Goal: Information Seeking & Learning: Learn about a topic

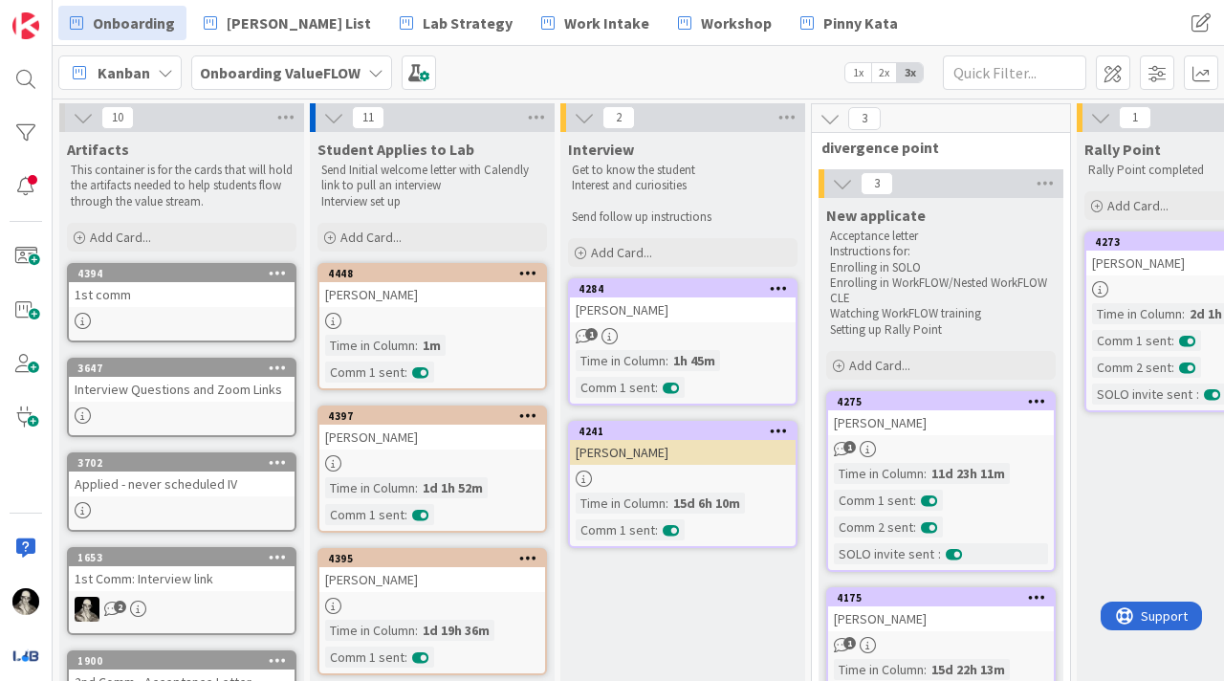
scroll to position [98, 76]
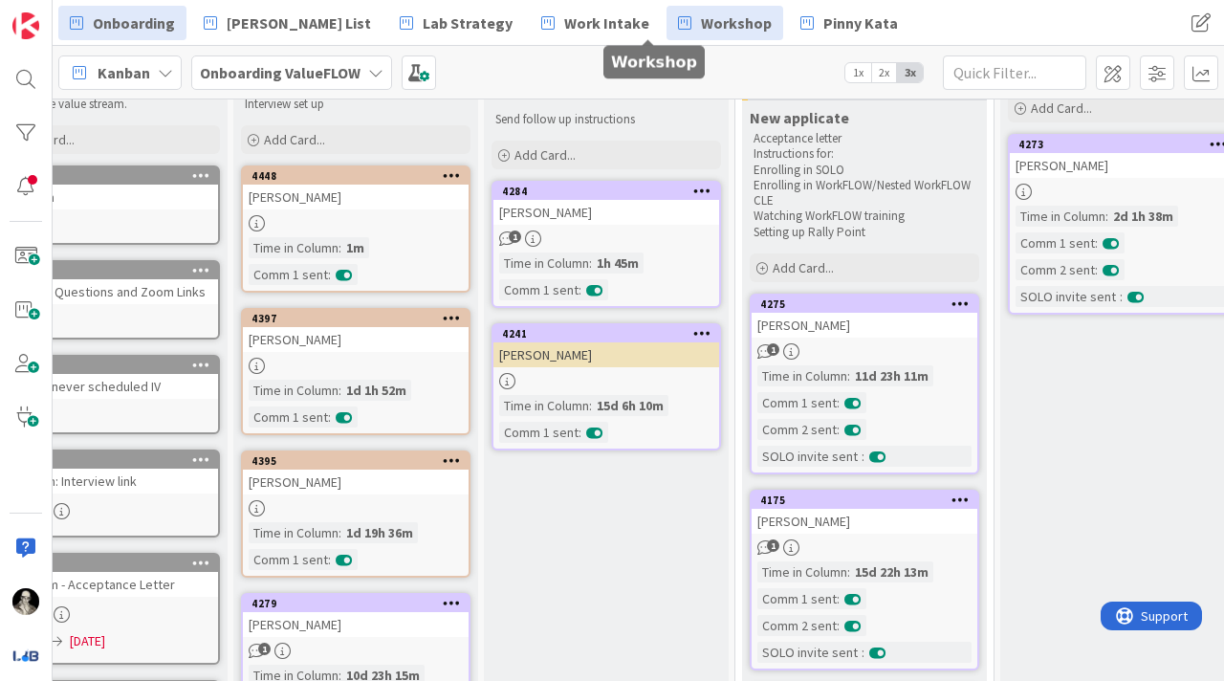
click at [701, 16] on span "Workshop" at bounding box center [736, 22] width 71 height 23
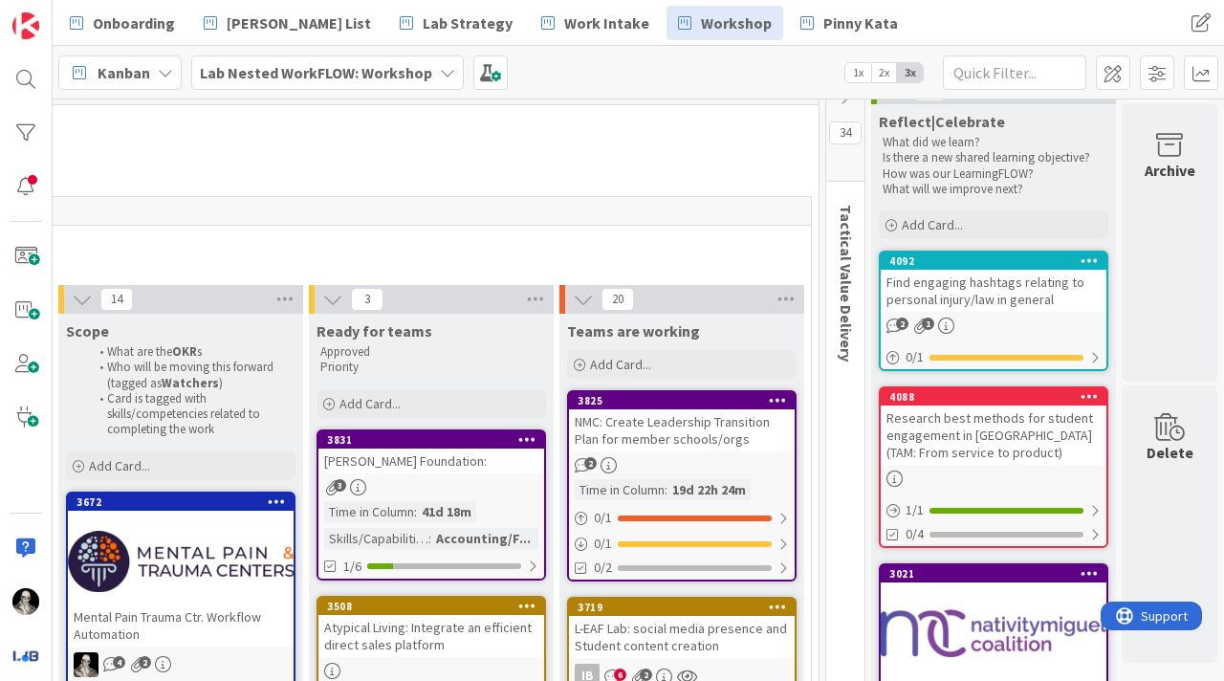
scroll to position [30, 2286]
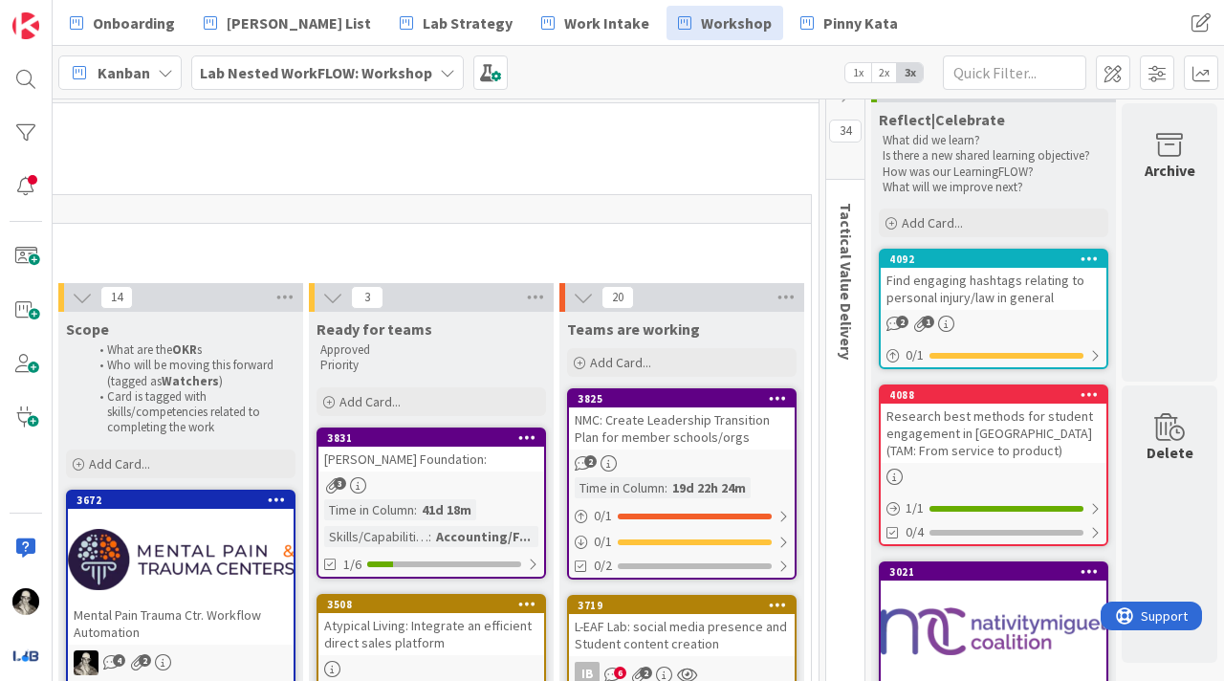
click at [1016, 297] on div "Find engaging hashtags relating to personal injury/law in general" at bounding box center [994, 289] width 226 height 42
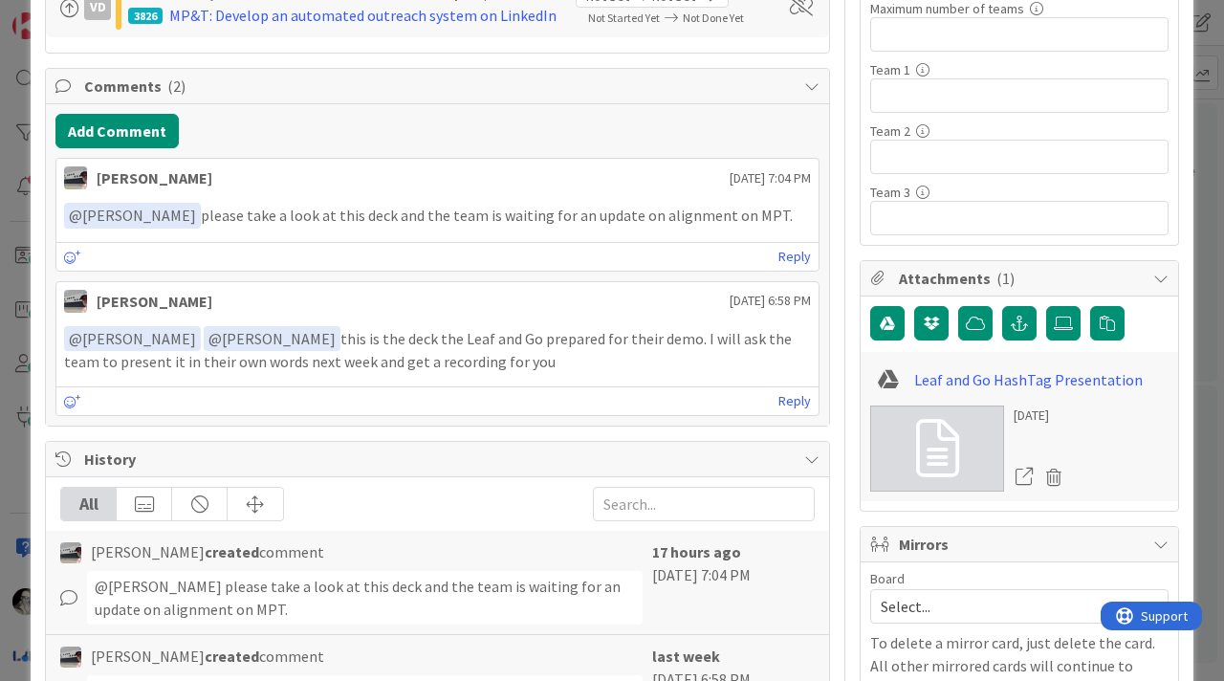
scroll to position [562, 0]
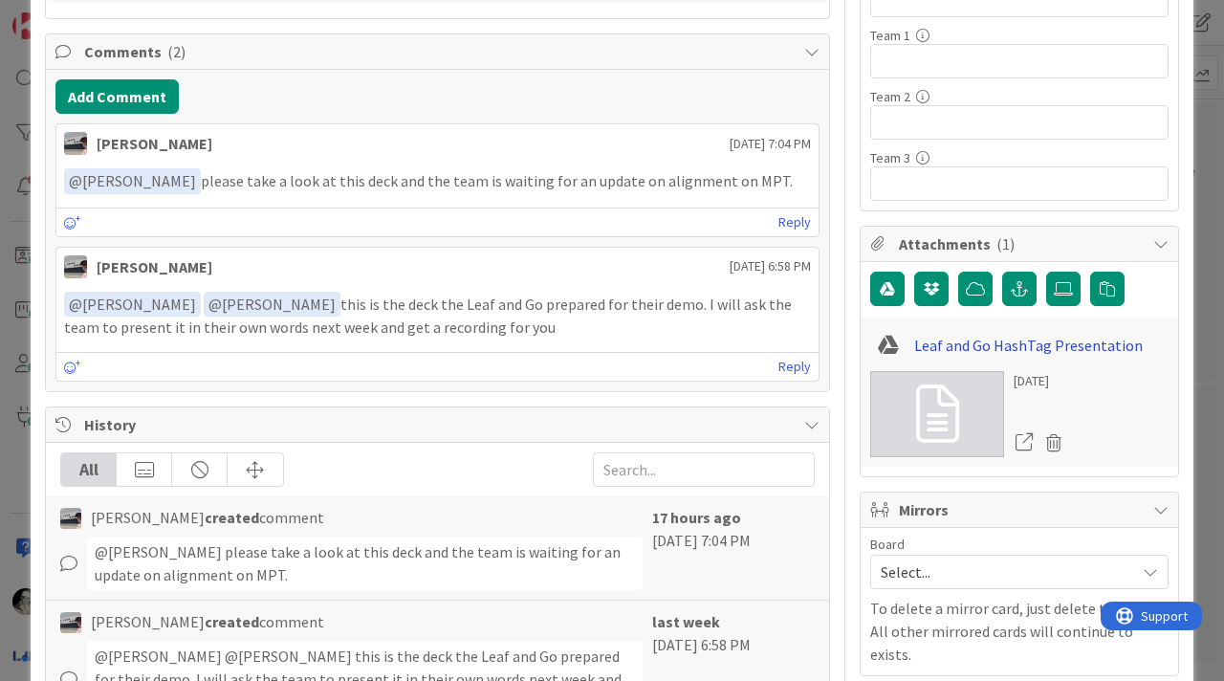
click at [1026, 340] on link "Leaf and Go HashTag Presentation" at bounding box center [1028, 345] width 229 height 23
click at [942, 337] on link "Leaf and Go HashTag Presentation" at bounding box center [1028, 345] width 229 height 23
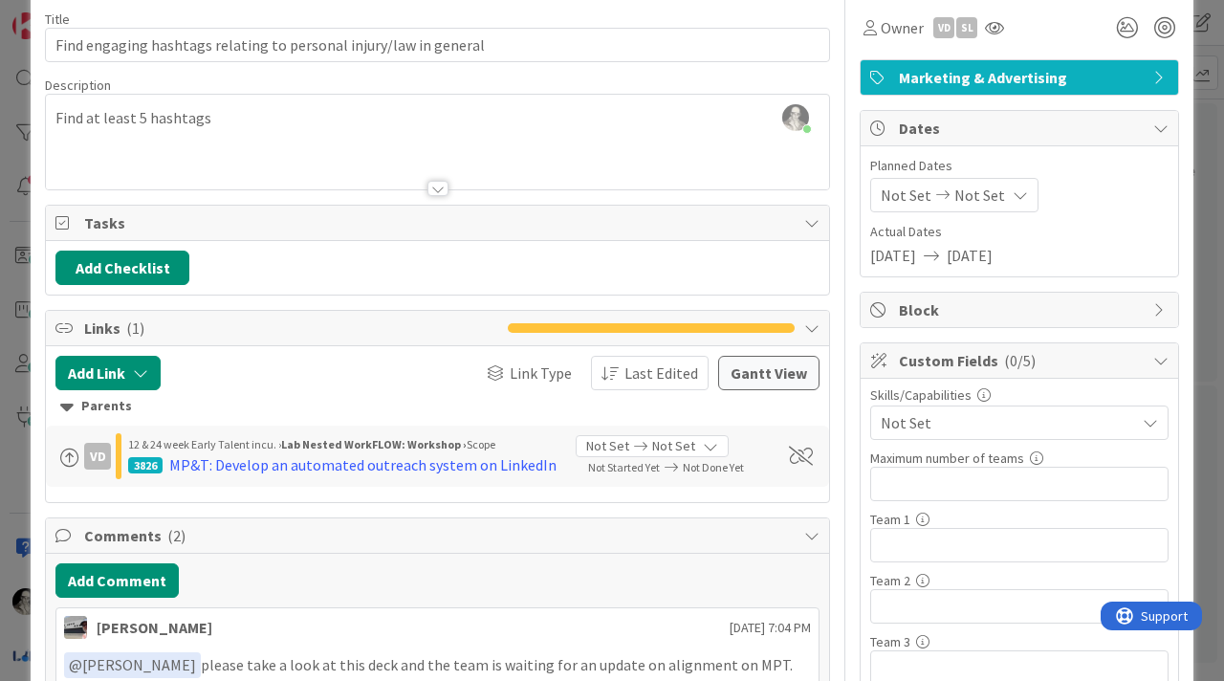
scroll to position [0, 0]
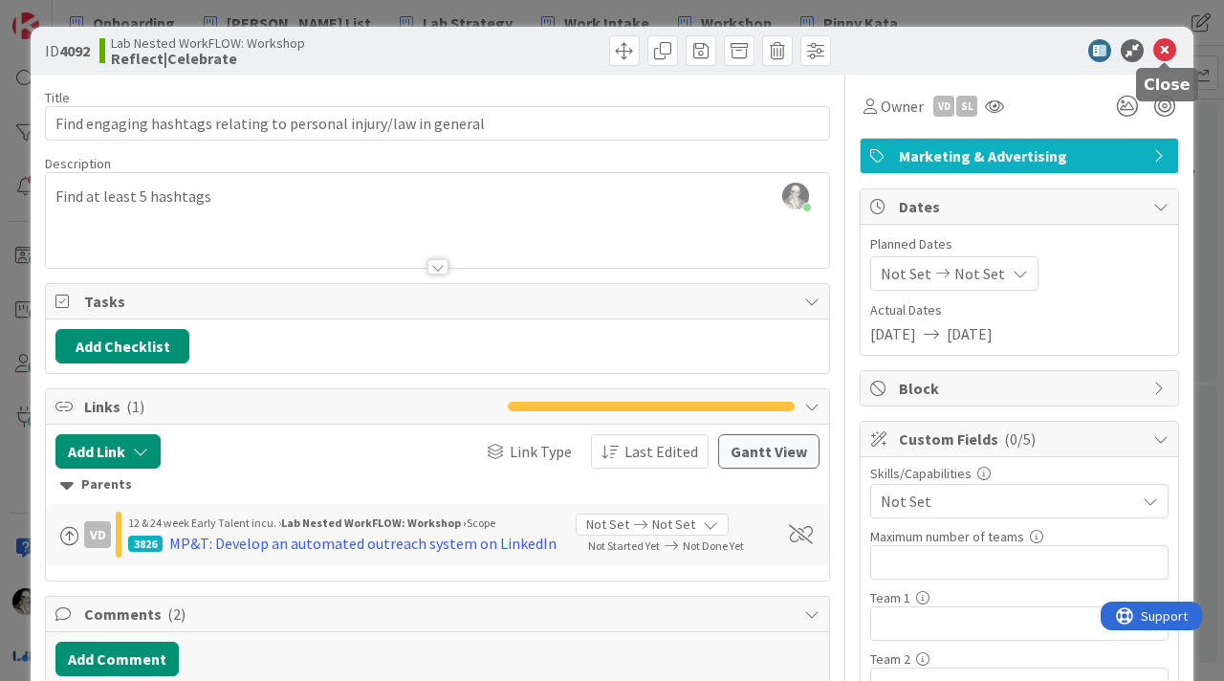
click at [1167, 50] on icon at bounding box center [1164, 50] width 23 height 23
